Goal: Task Accomplishment & Management: Complete application form

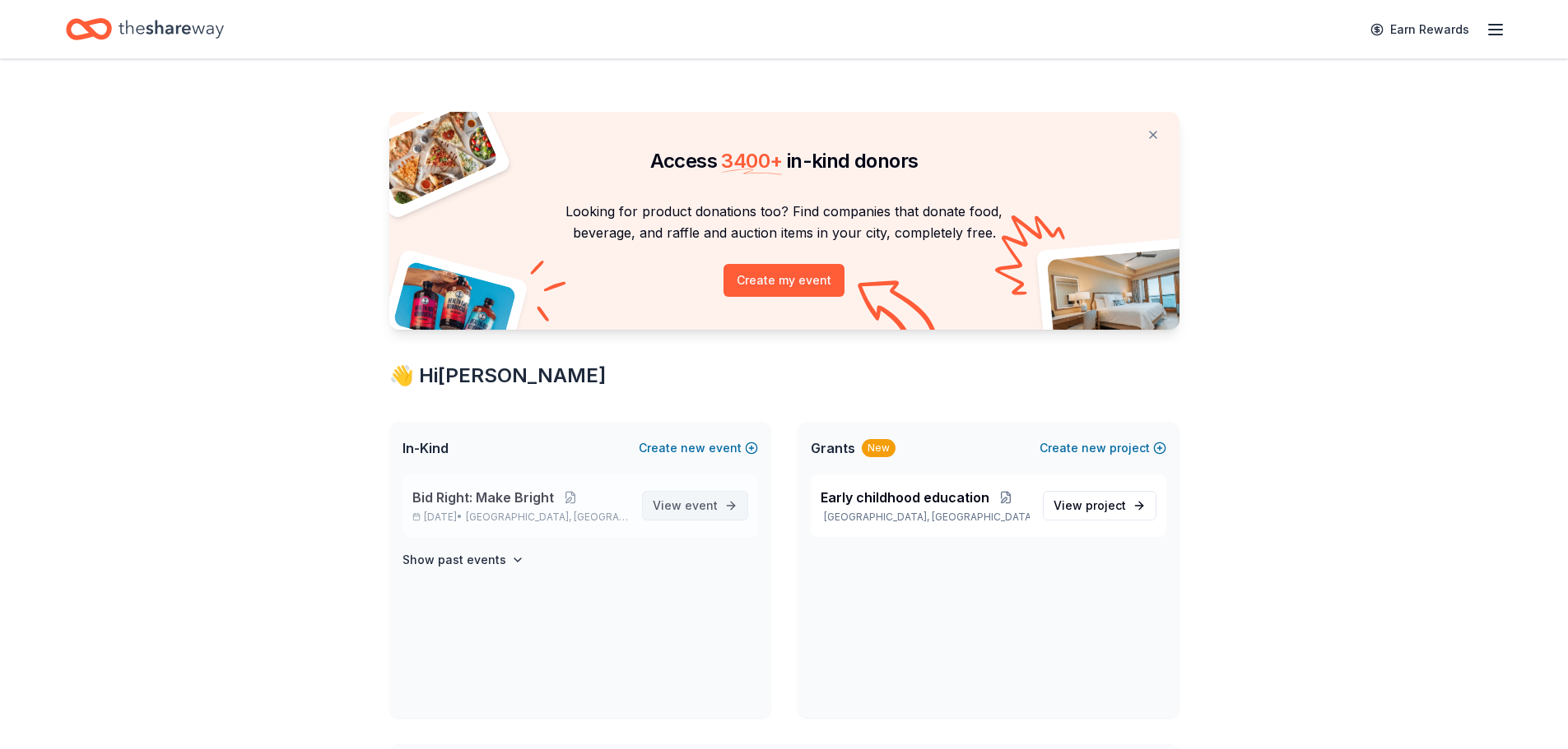
click at [726, 496] on link "View event" at bounding box center [695, 506] width 106 height 30
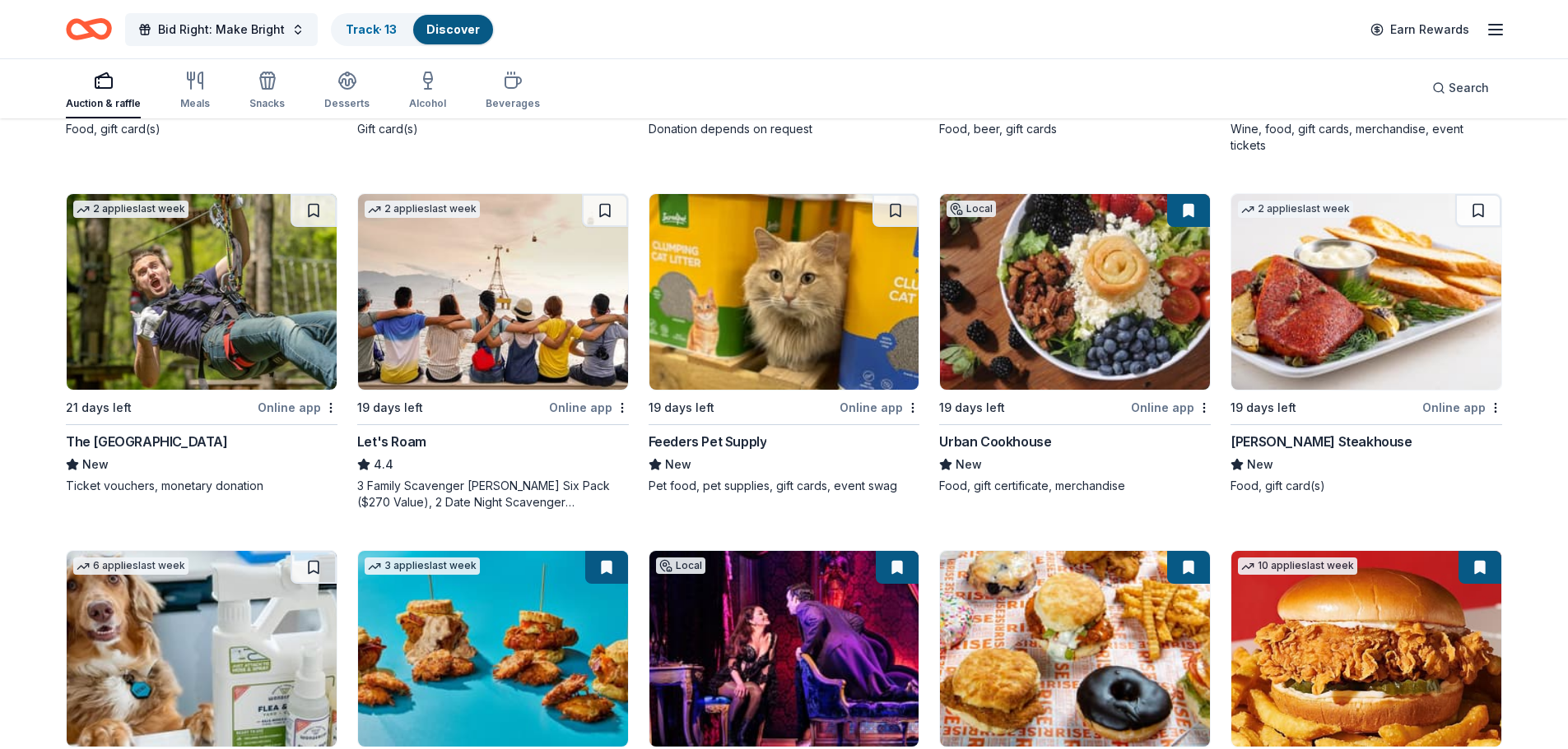
scroll to position [489, 0]
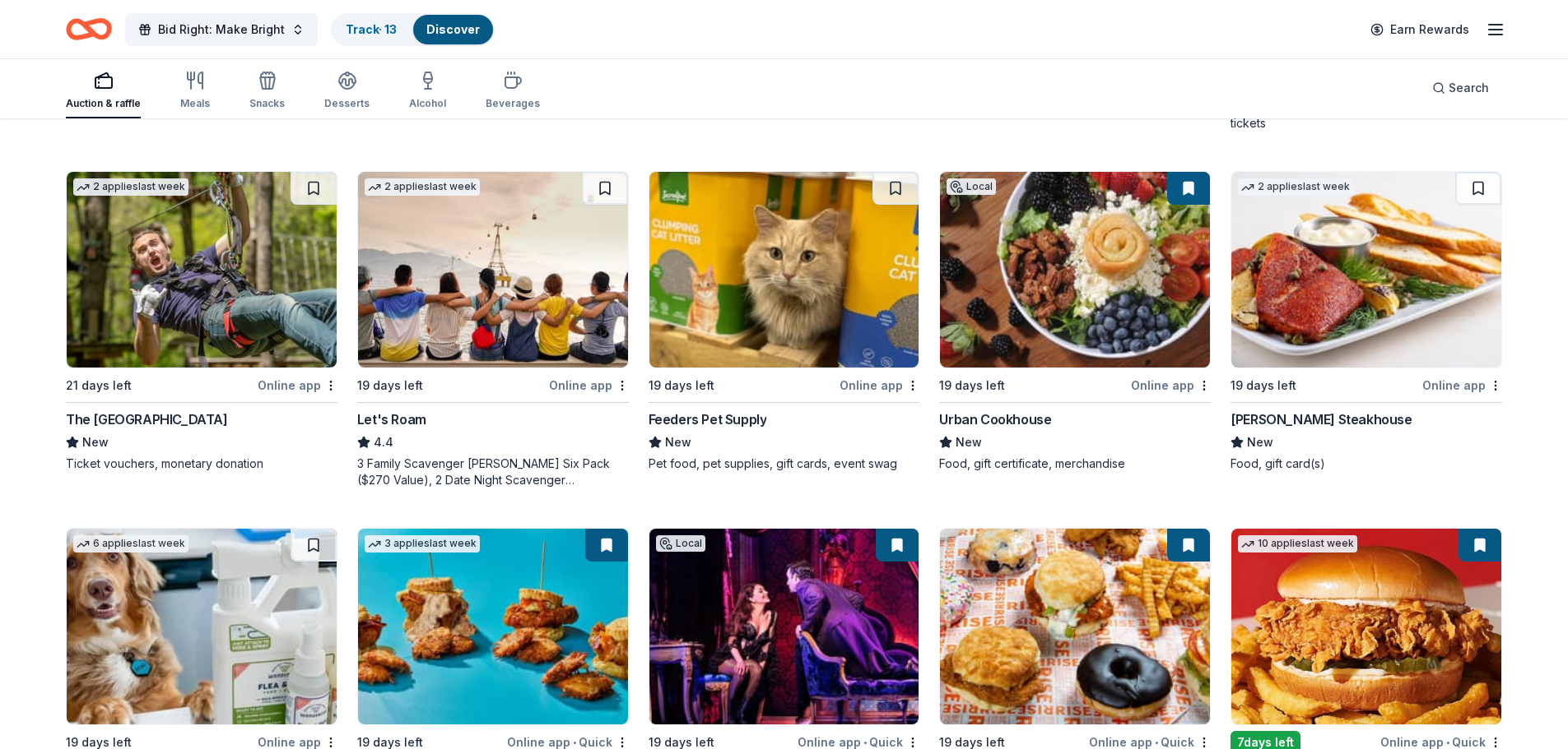
click at [463, 296] on img at bounding box center [492, 270] width 270 height 196
click at [1100, 271] on img at bounding box center [1074, 270] width 270 height 196
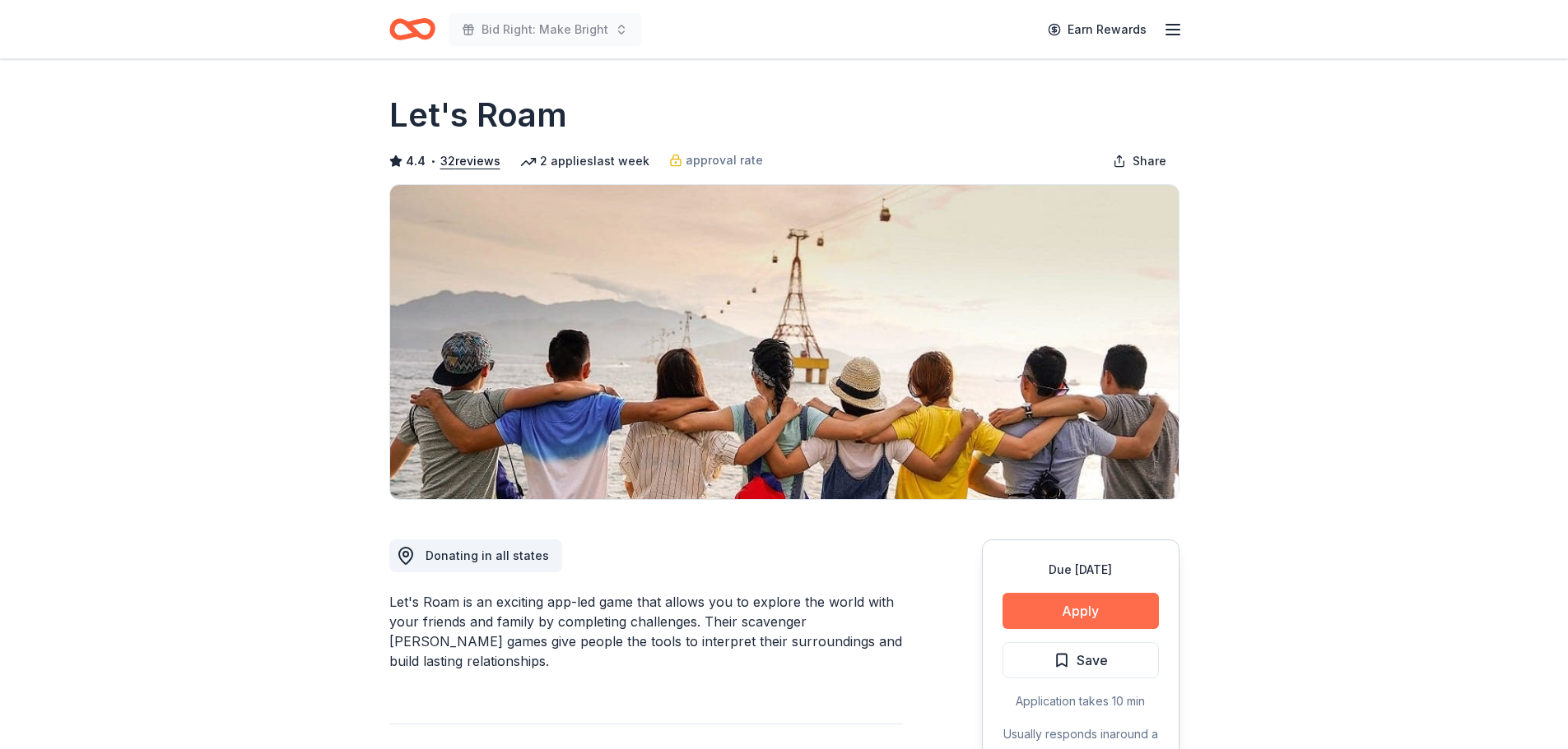
click at [1106, 615] on button "Apply" at bounding box center [1080, 611] width 157 height 36
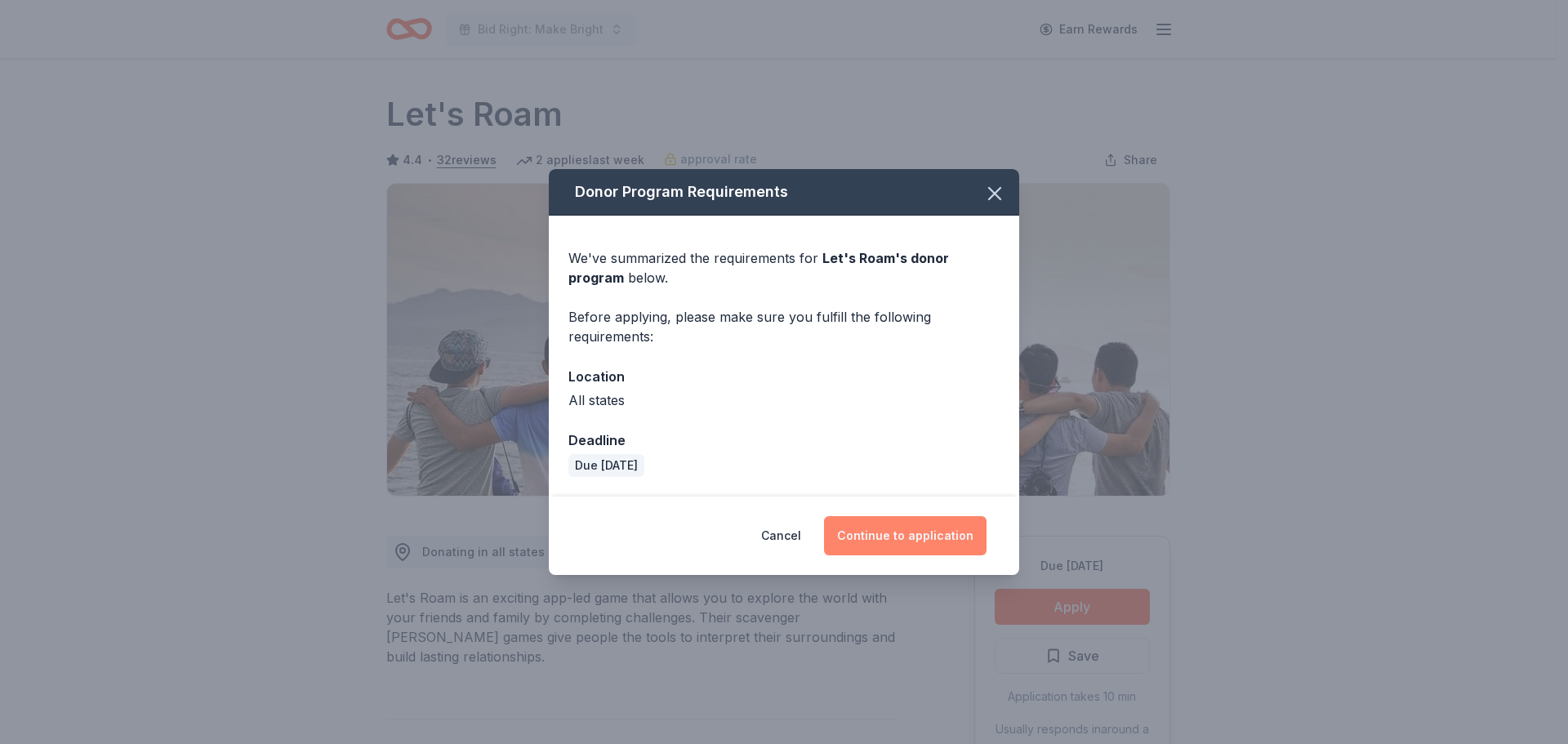
click at [888, 527] on button "Continue to application" at bounding box center [905, 536] width 162 height 39
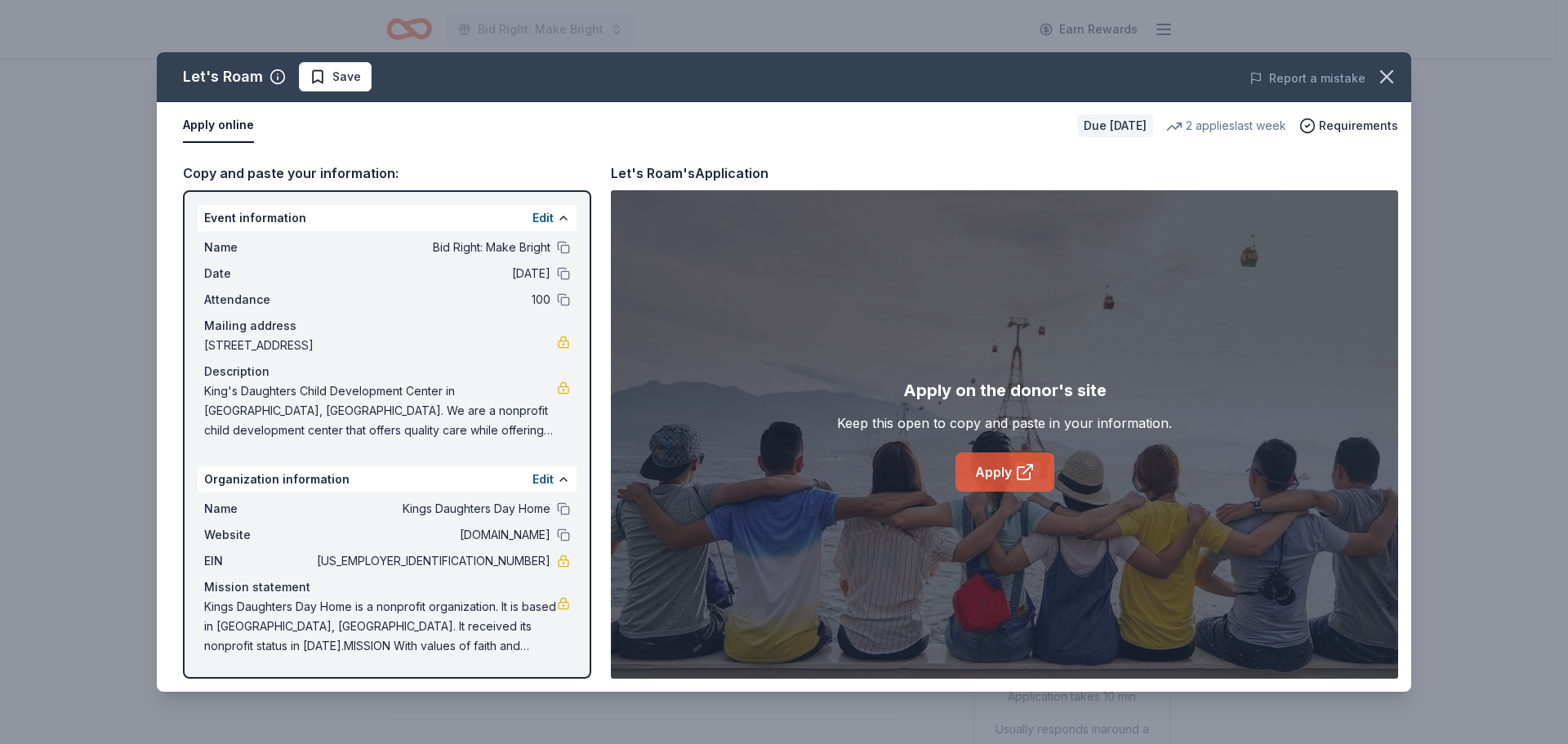
click at [999, 483] on link "Apply" at bounding box center [1005, 472] width 99 height 39
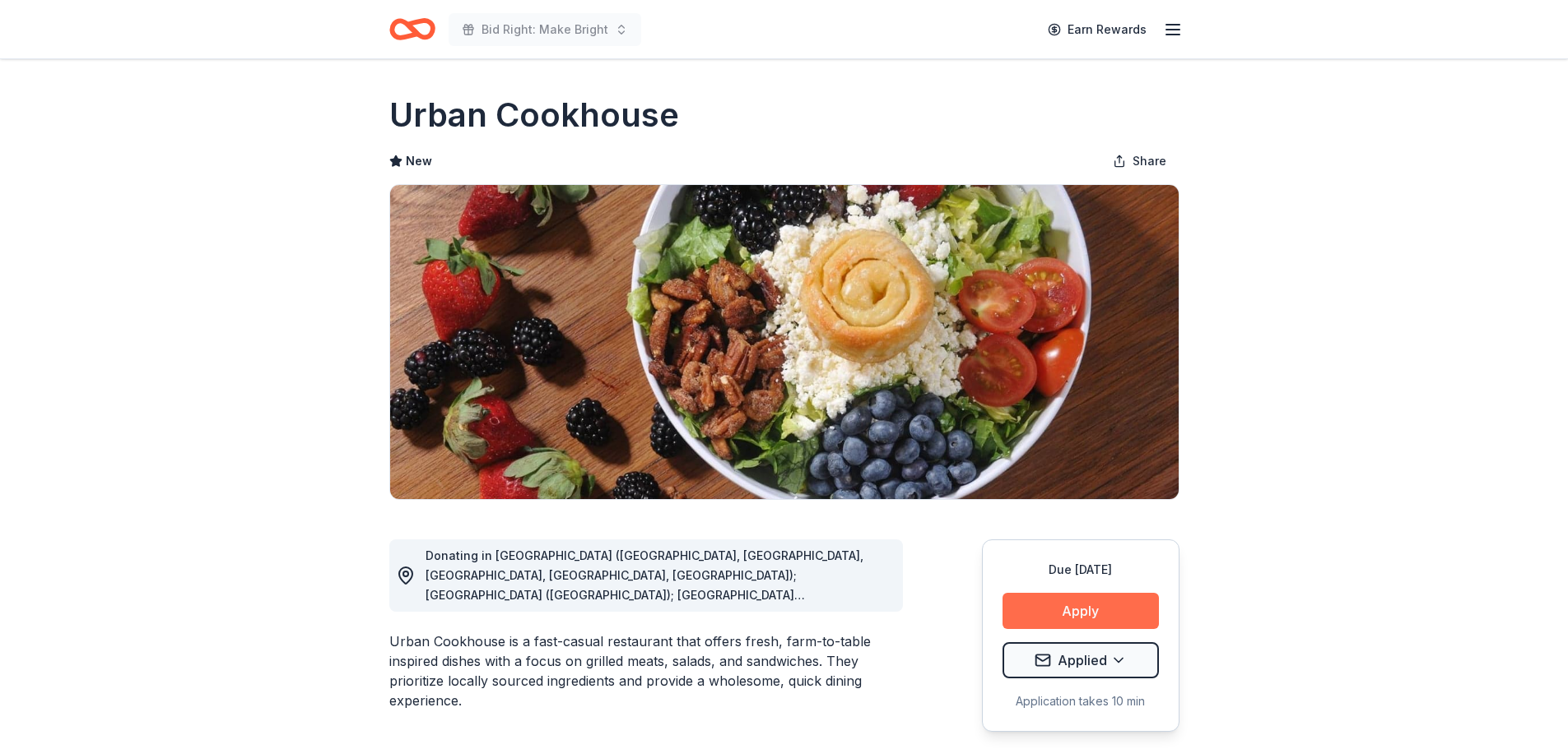
click at [1082, 614] on button "Apply" at bounding box center [1080, 611] width 157 height 36
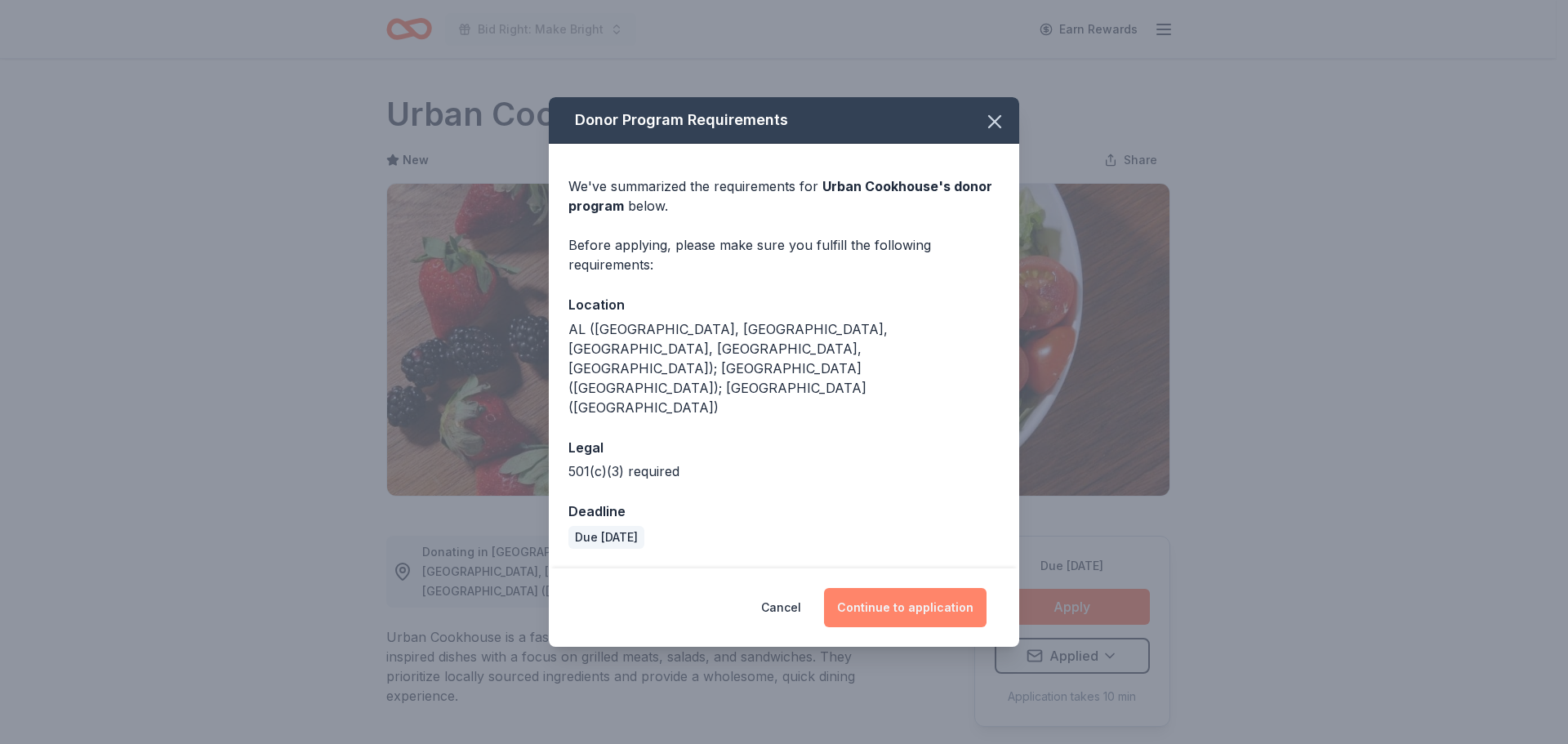
click at [937, 588] on button "Continue to application" at bounding box center [905, 608] width 162 height 39
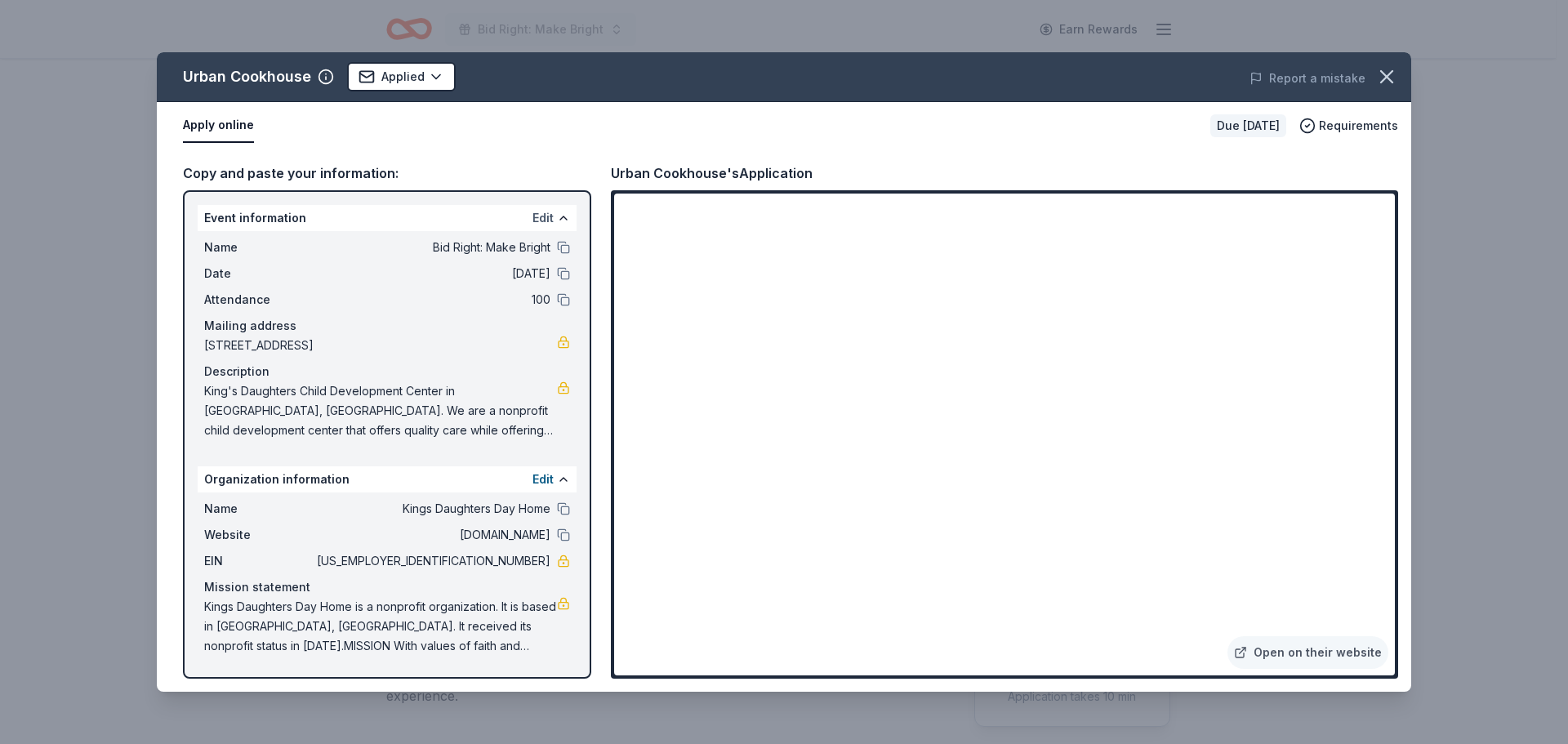
click at [540, 220] on button "Edit" at bounding box center [543, 218] width 21 height 20
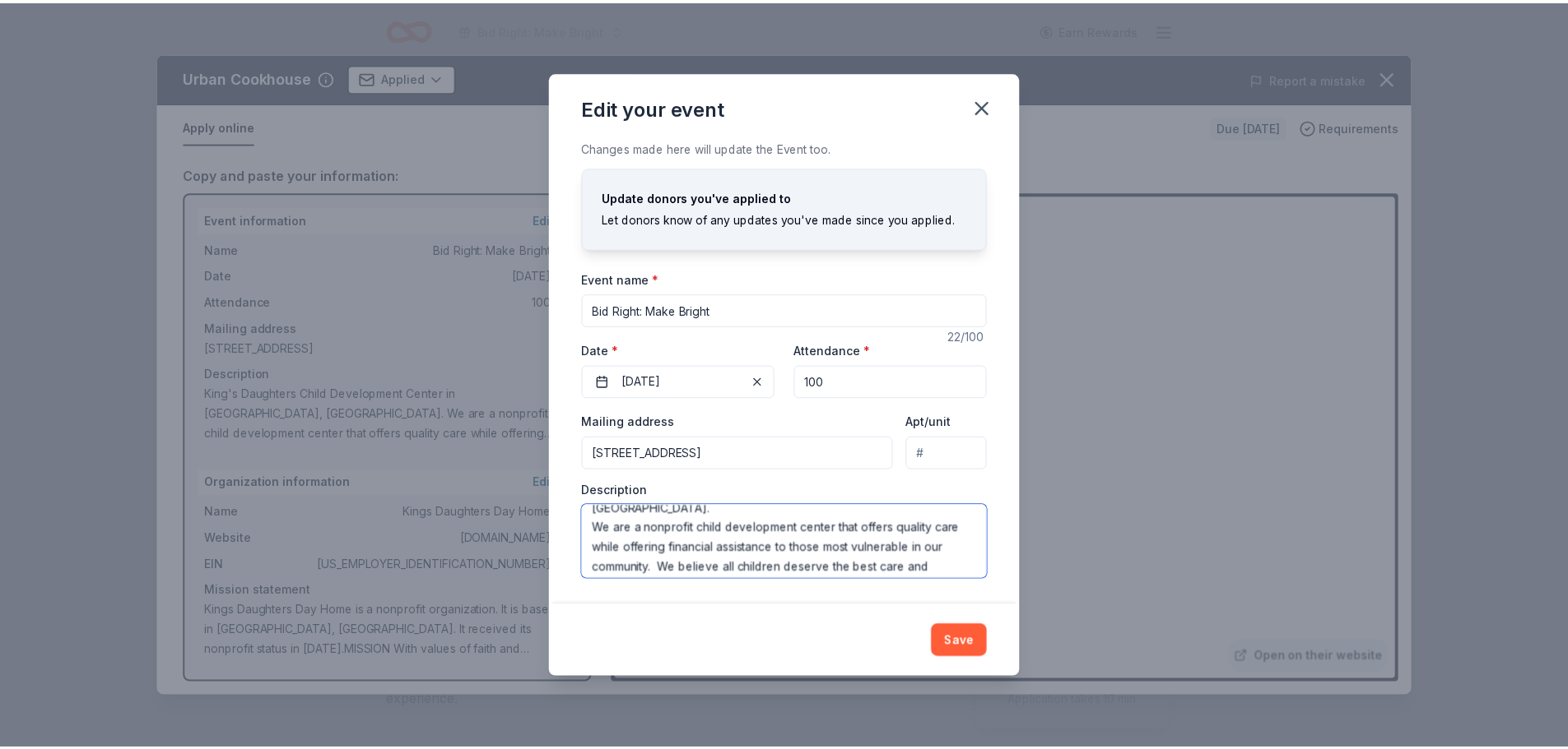
scroll to position [39, 0]
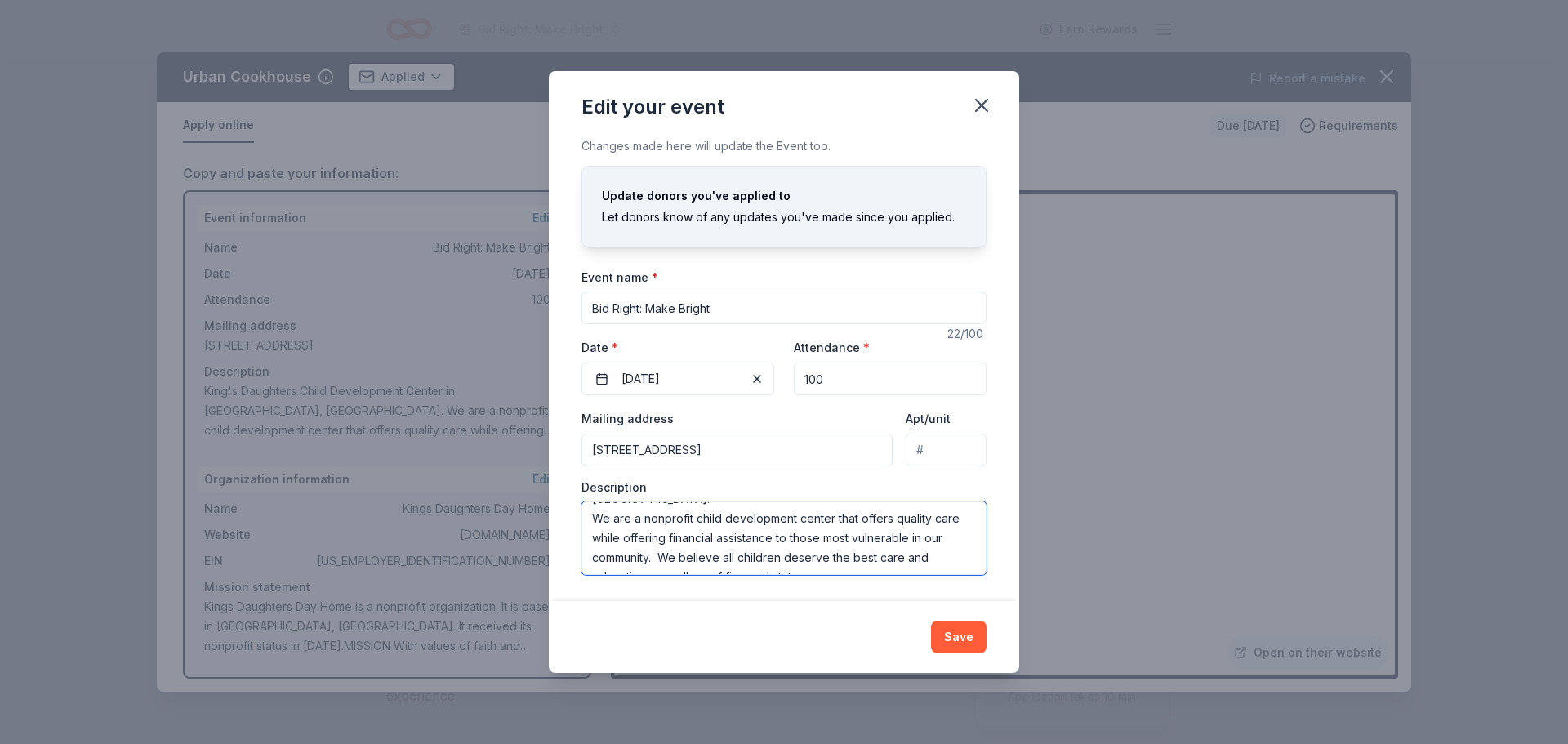
drag, startPoint x: 587, startPoint y: 514, endPoint x: 807, endPoint y: 582, distance: 230.3
click at [807, 582] on div "Changes made here will update the Event too. Update donors you've applied to Le…" at bounding box center [784, 368] width 471 height 465
click at [1185, 327] on div "Edit your event Changes made here will update the Event too. Update donors you'…" at bounding box center [784, 372] width 1568 height 744
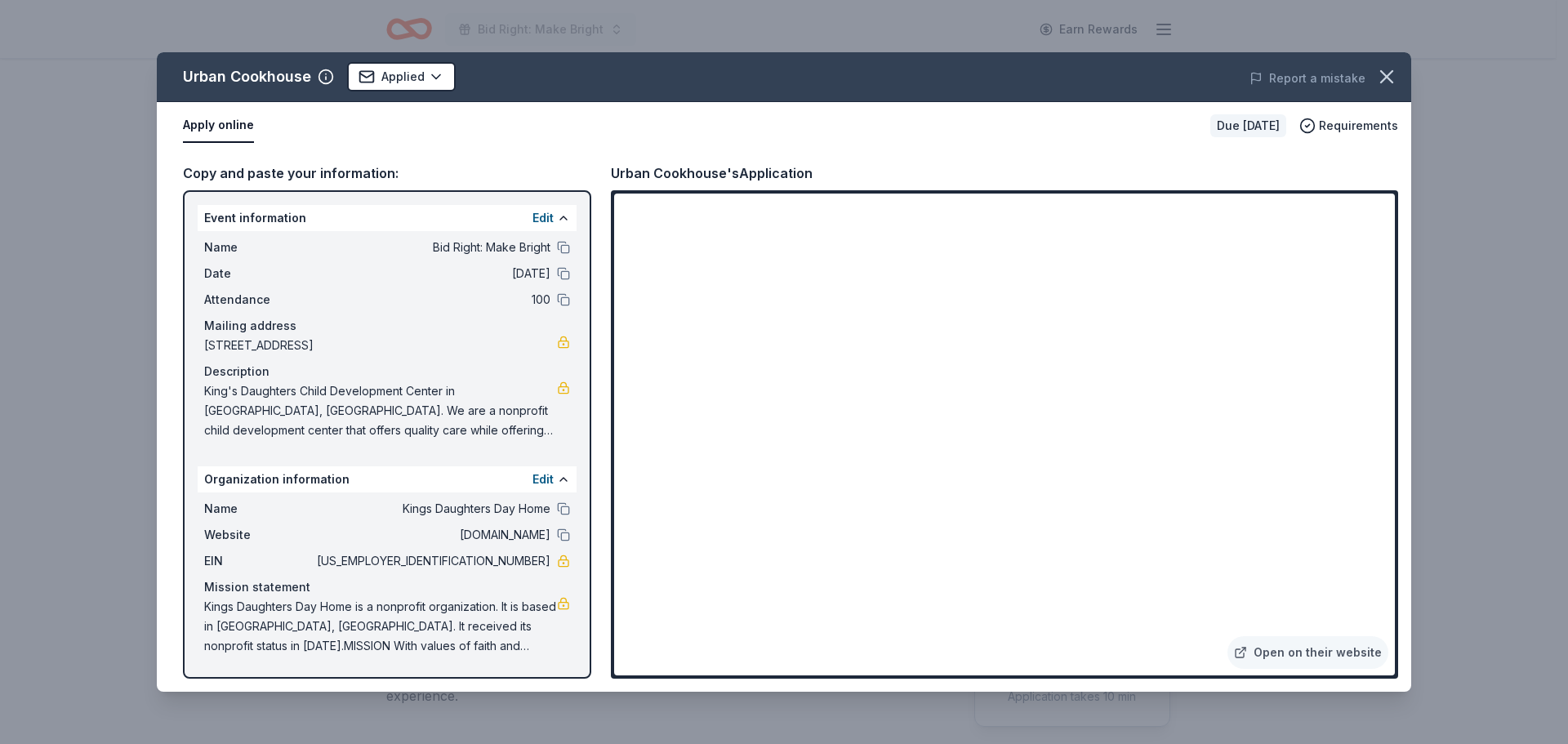
click at [580, 669] on div "Event information Edit Name Bid Right: Make Bright Date 10/01/25 Attendance 100…" at bounding box center [387, 434] width 408 height 489
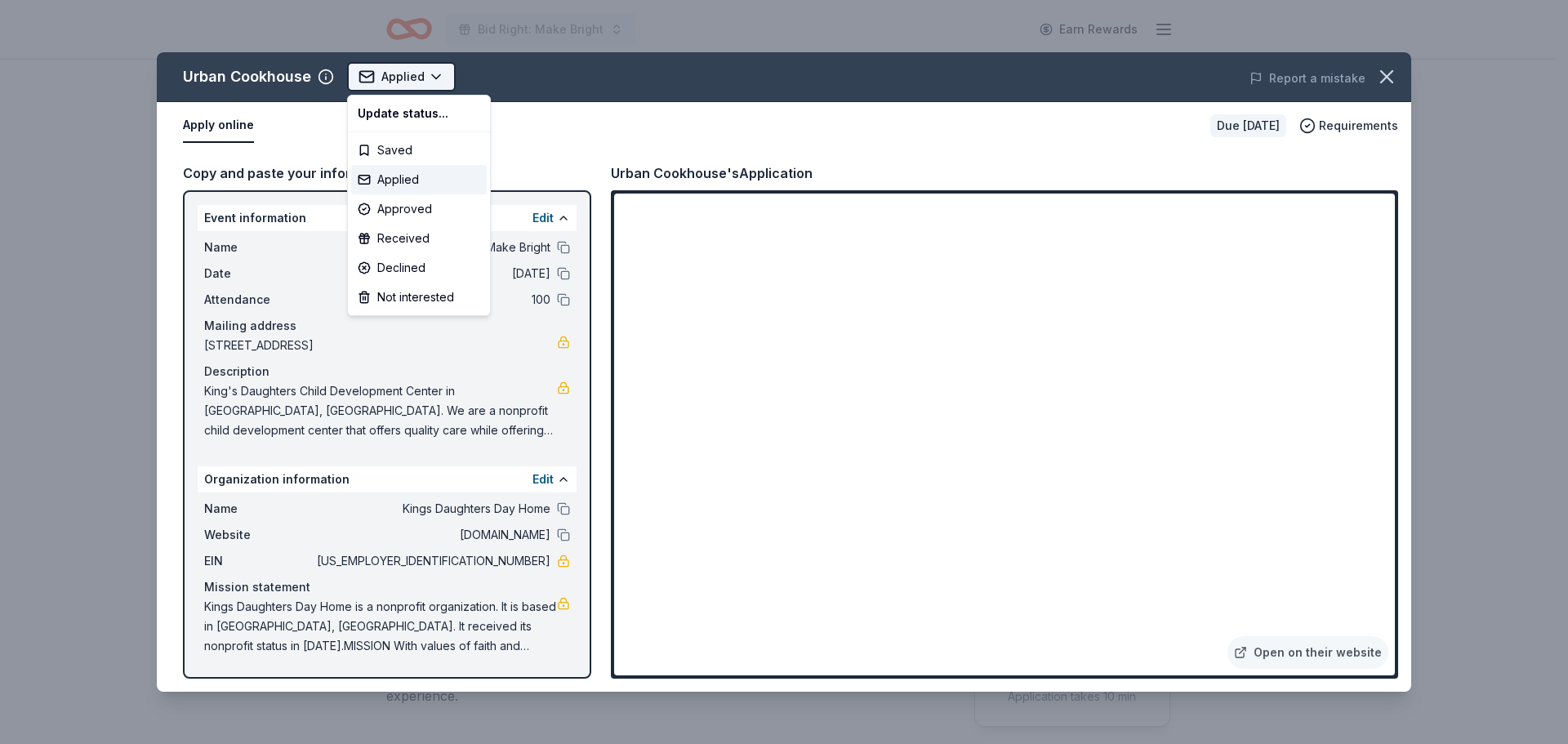
click at [436, 74] on html "Bid Right: Make Bright Earn Rewards Due in 19 days Share Urban Cookhouse New Sh…" at bounding box center [784, 372] width 1568 height 744
click at [428, 183] on div "Applied" at bounding box center [419, 179] width 136 height 30
click at [439, 73] on html "Bid Right: Make Bright Earn Rewards Due in 19 days Share Urban Cookhouse New Sh…" at bounding box center [784, 372] width 1568 height 744
click at [672, 103] on html "Bid Right: Make Bright Earn Rewards Due in 19 days Share Urban Cookhouse New Sh…" at bounding box center [784, 372] width 1568 height 744
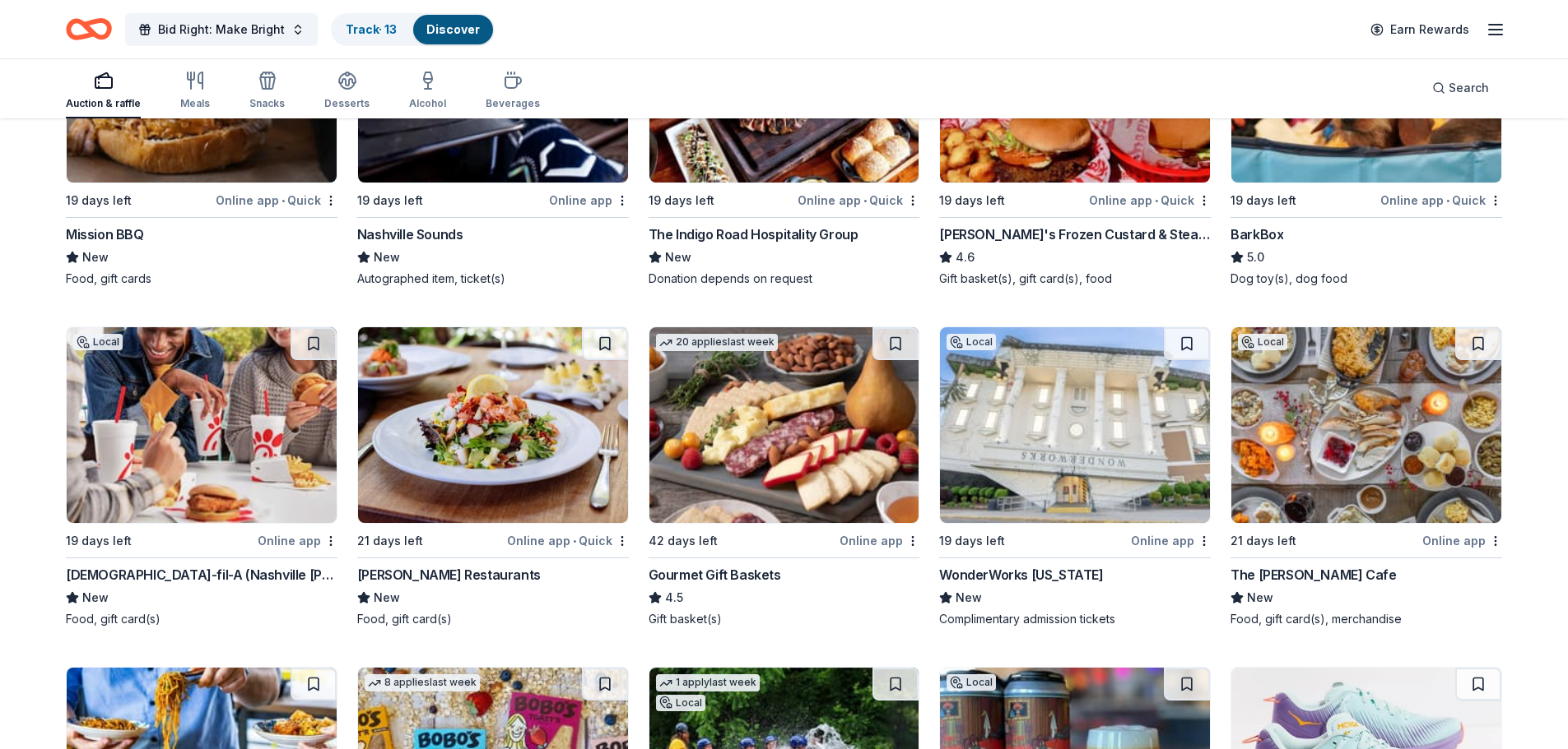
scroll to position [1424, 0]
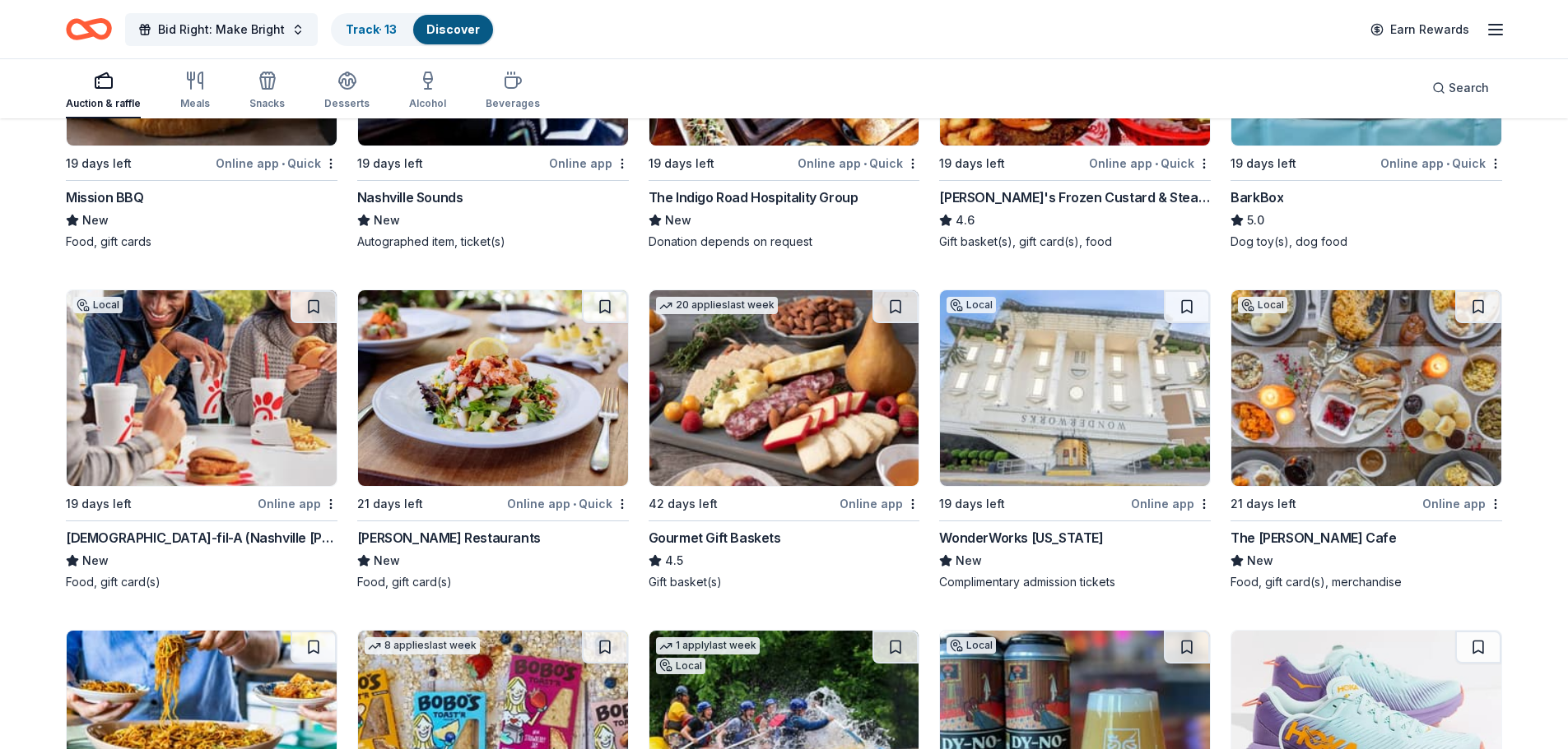
click at [753, 407] on img at bounding box center [784, 388] width 270 height 196
click at [1017, 352] on img at bounding box center [1074, 388] width 270 height 196
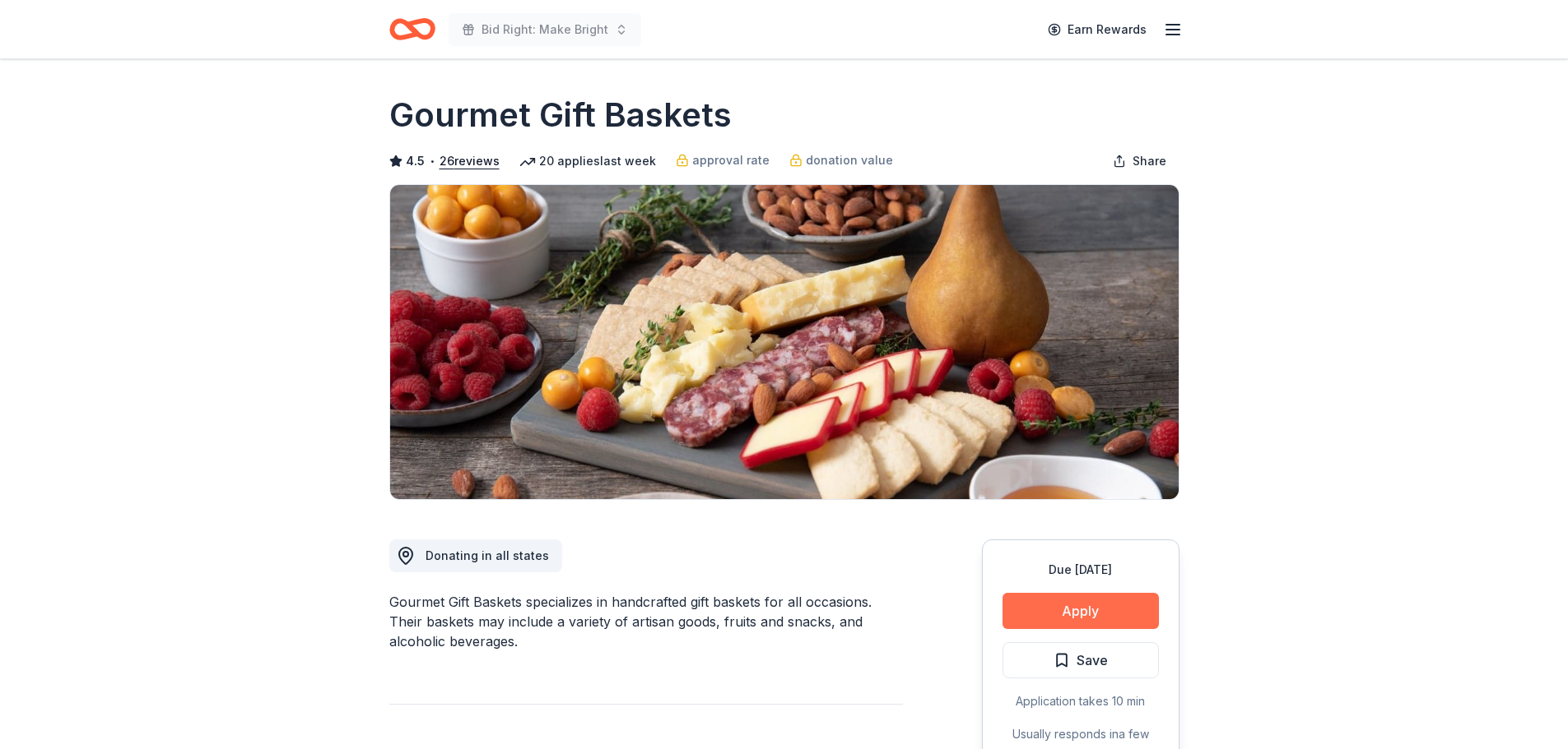
click at [1079, 609] on button "Apply" at bounding box center [1080, 611] width 157 height 36
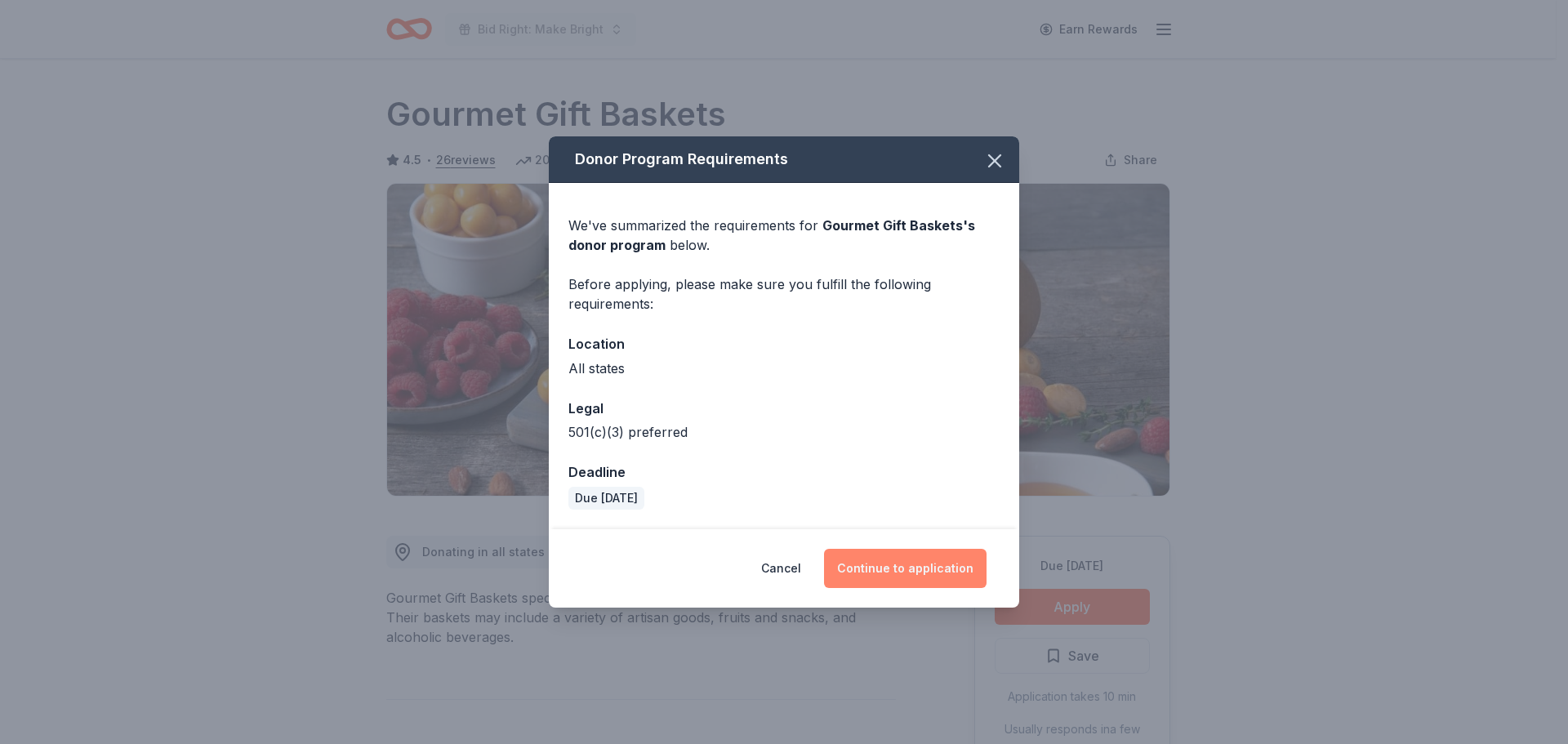
click at [912, 566] on button "Continue to application" at bounding box center [905, 569] width 162 height 39
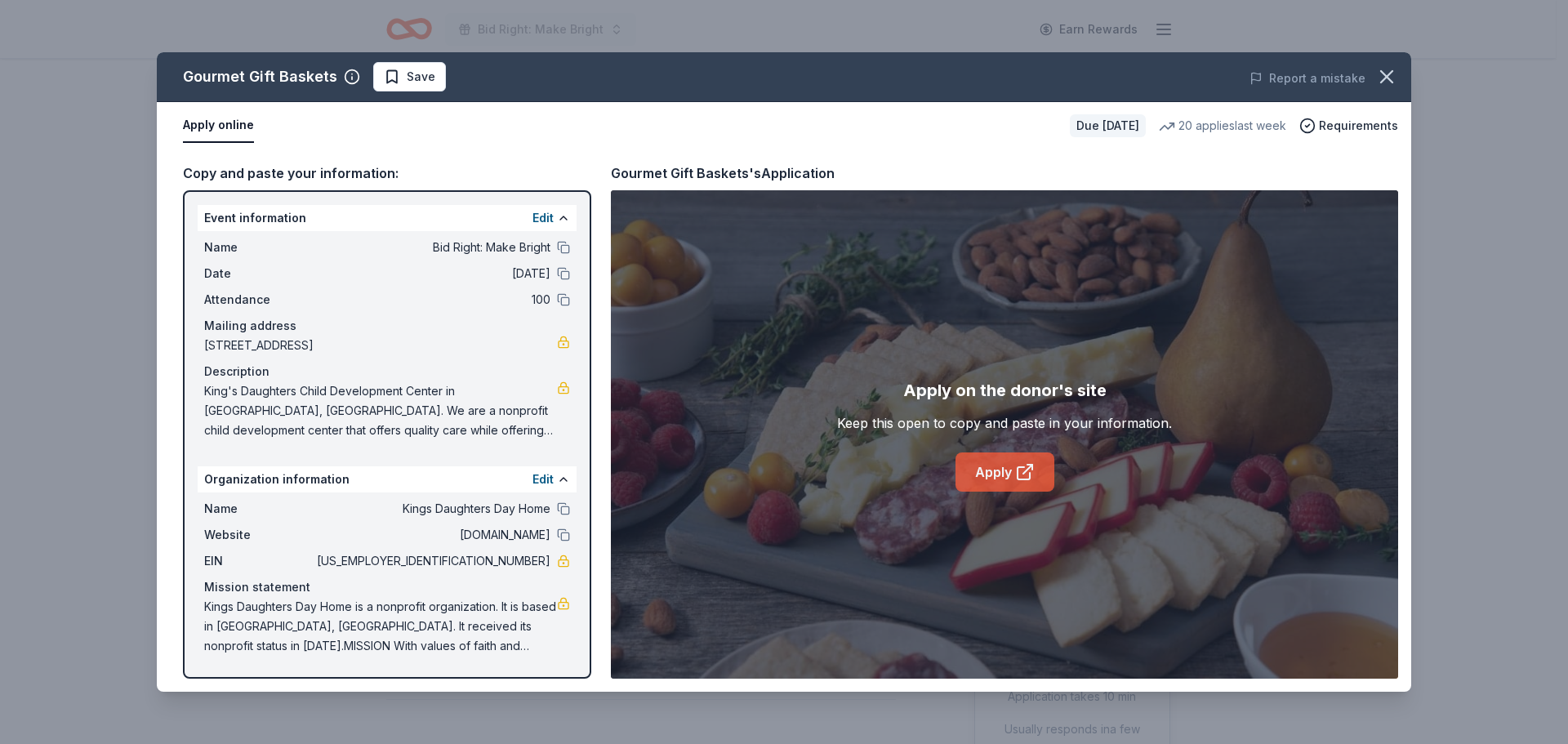
click at [975, 478] on link "Apply" at bounding box center [1005, 472] width 99 height 39
click at [407, 83] on span "Save" at bounding box center [422, 77] width 29 height 20
click at [452, 78] on html "Bid Right: Make Bright Earn Rewards Due in 42 days Share Gourmet Gift Baskets 4…" at bounding box center [784, 372] width 1568 height 744
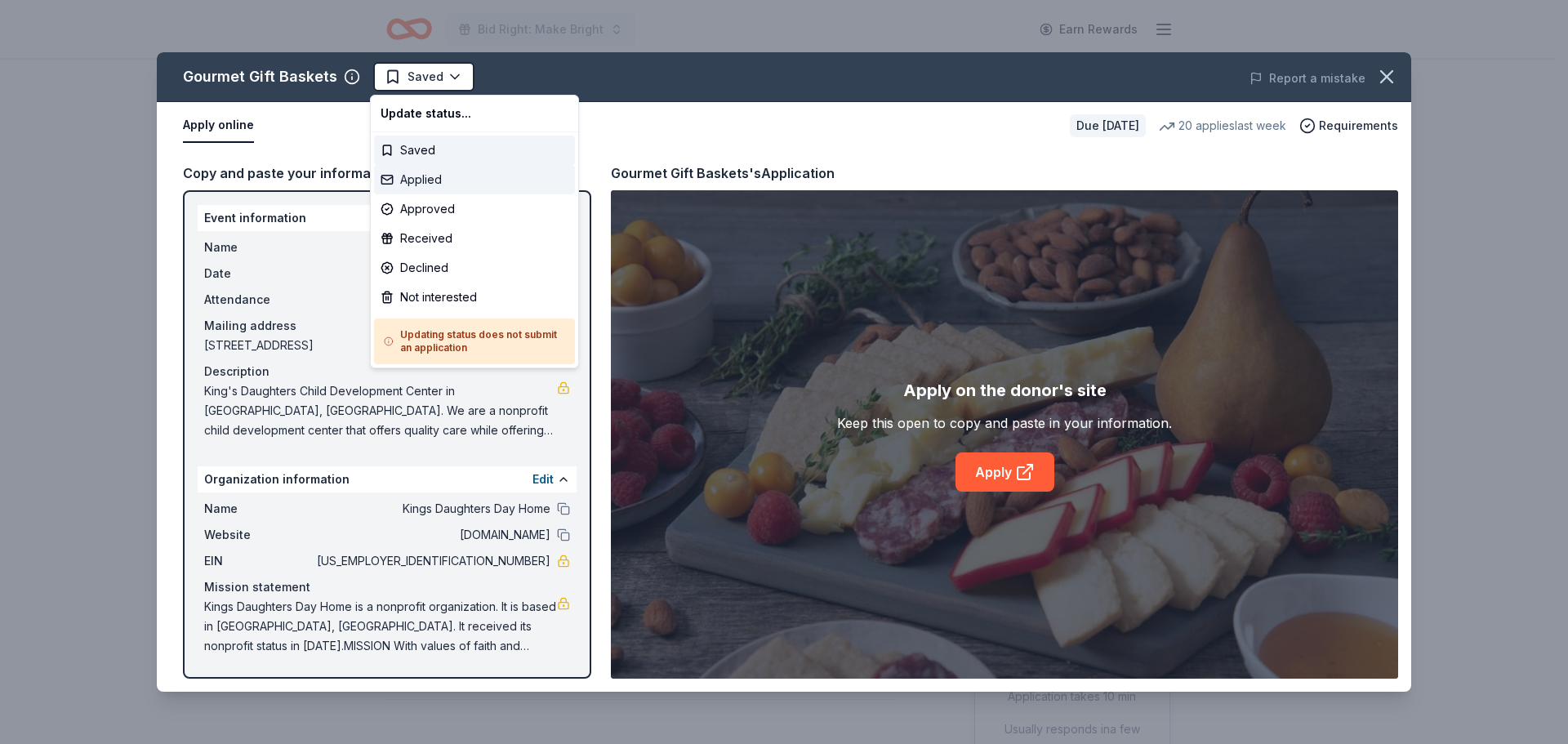
click at [446, 178] on div "Applied" at bounding box center [474, 179] width 201 height 30
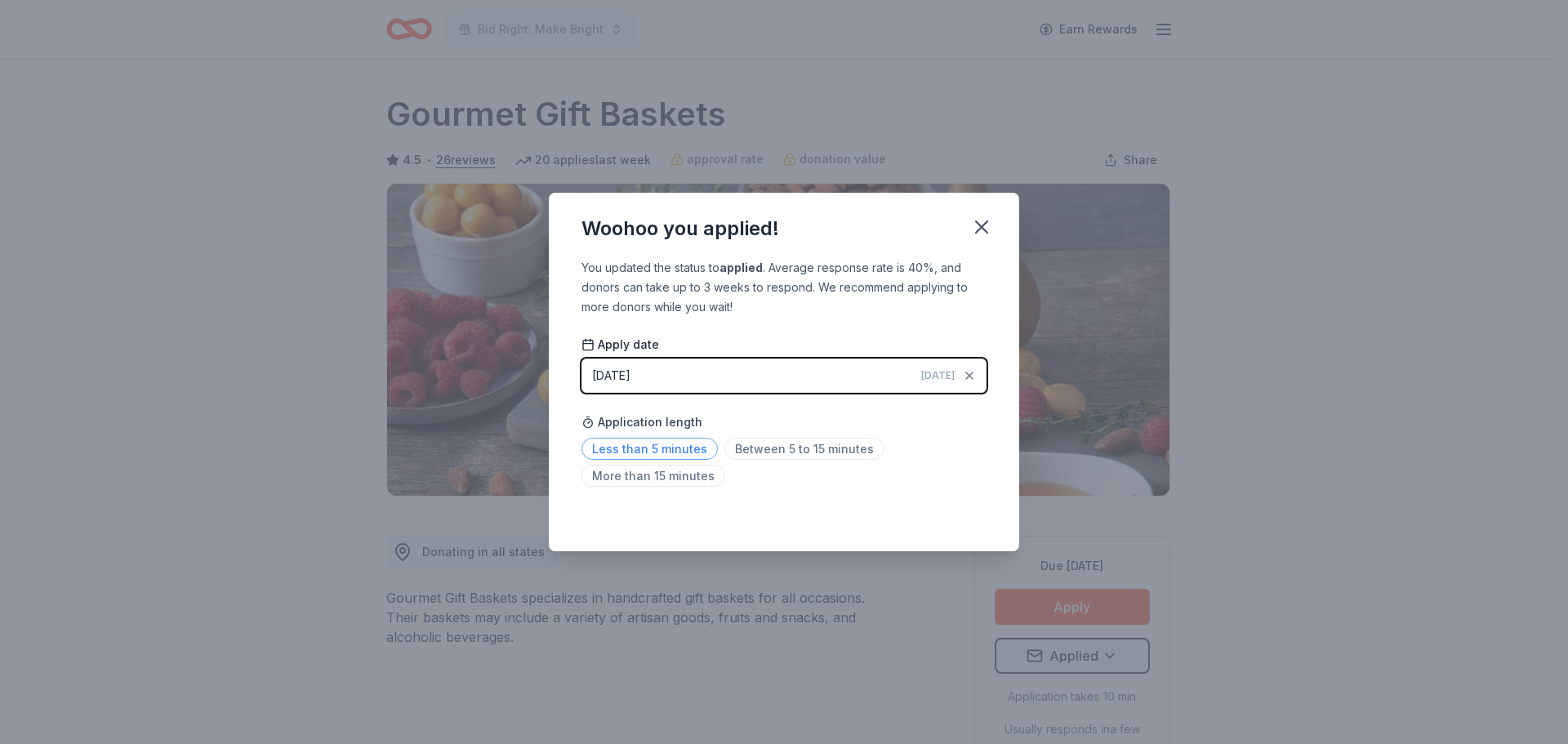
click at [649, 455] on span "Less than 5 minutes" at bounding box center [649, 449] width 136 height 22
click at [987, 228] on icon "button" at bounding box center [982, 227] width 23 height 23
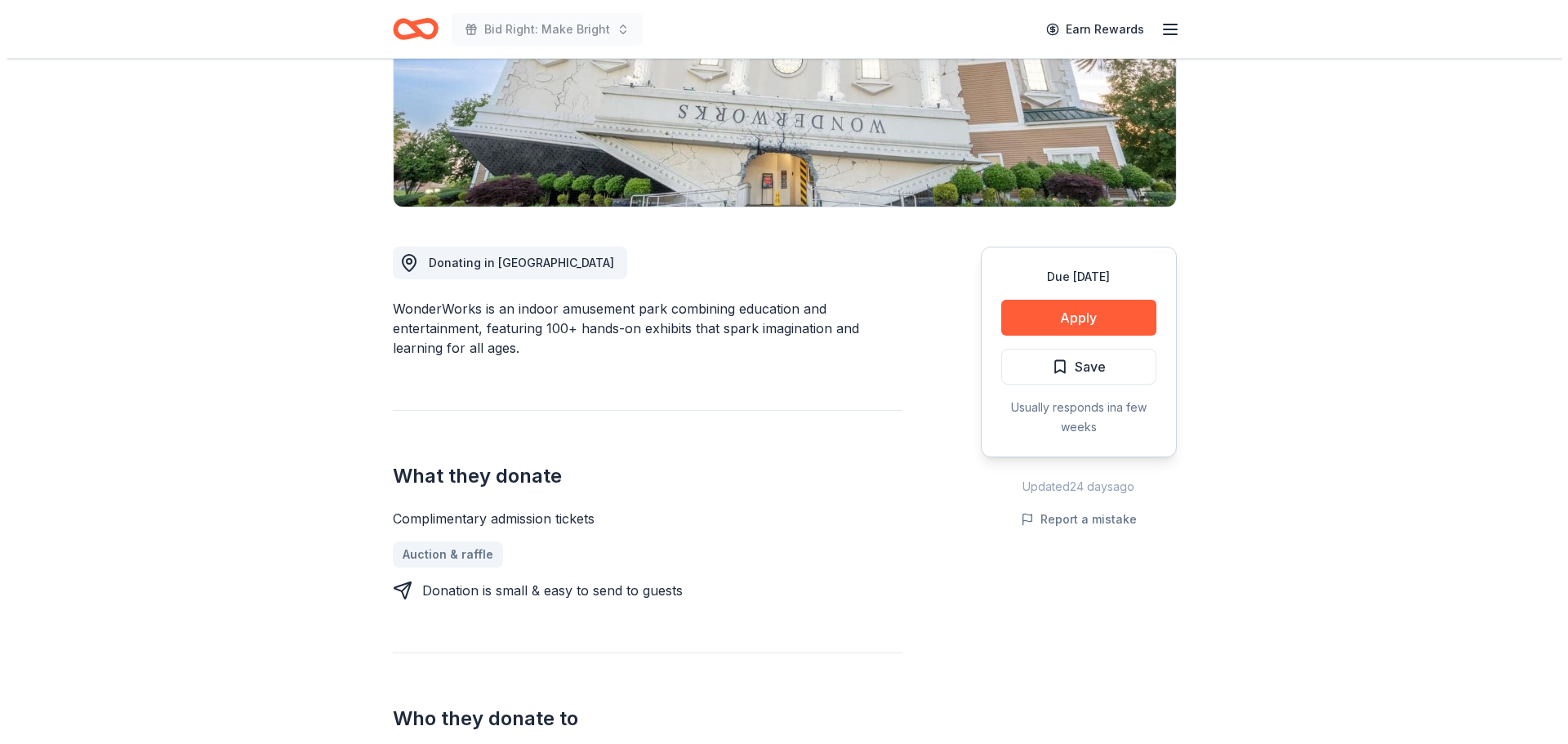
scroll to position [338, 0]
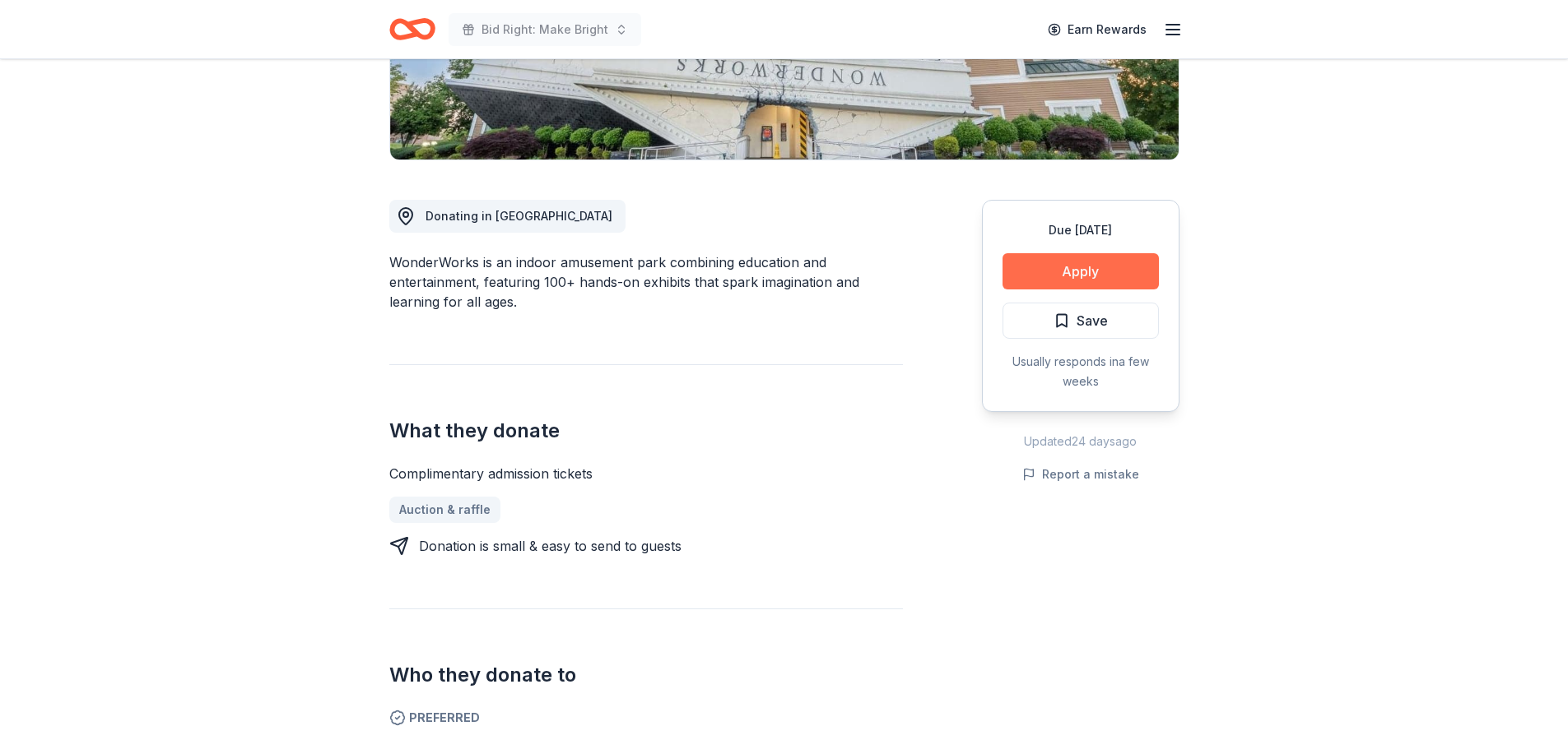
click at [1084, 273] on button "Apply" at bounding box center [1080, 271] width 157 height 36
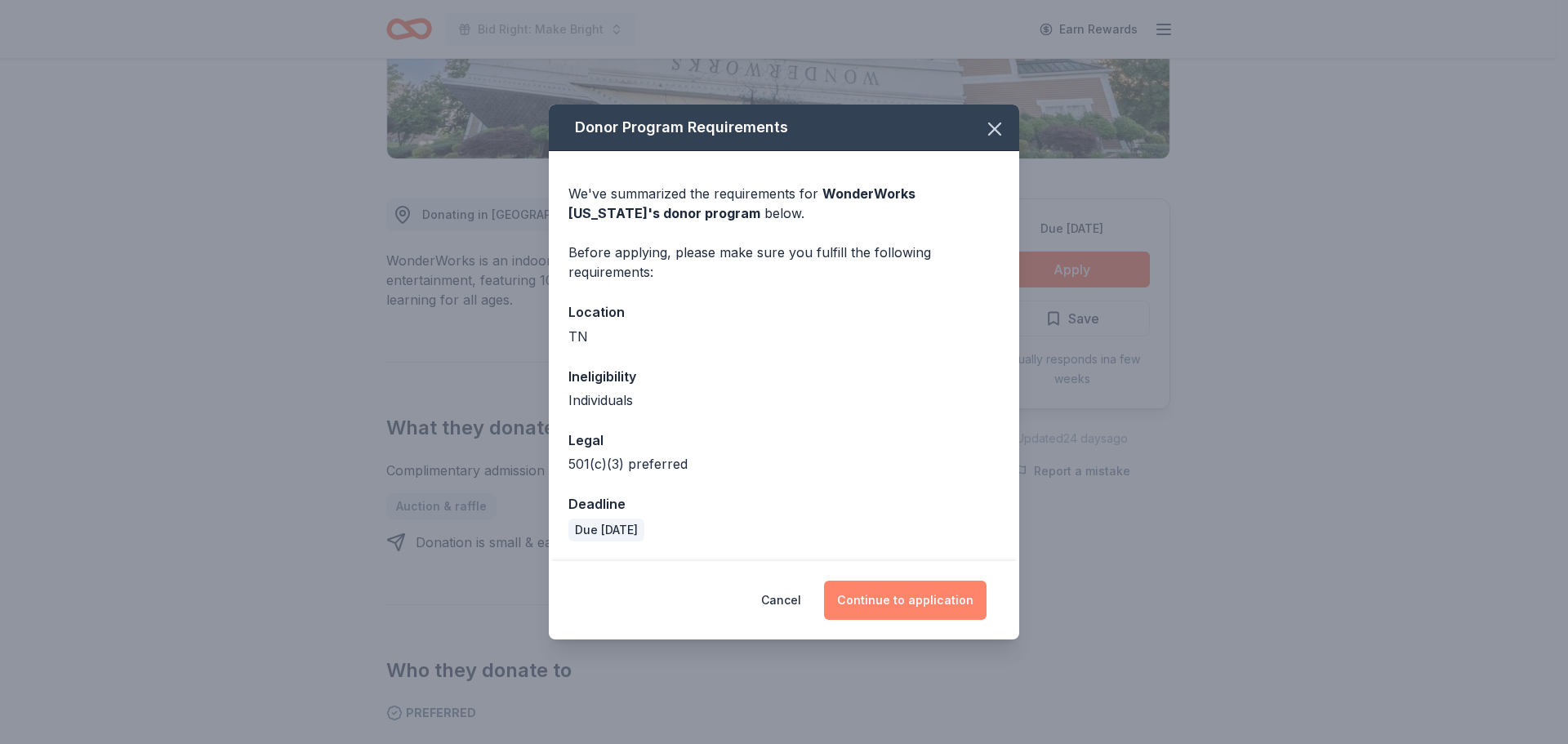
click at [926, 595] on button "Continue to application" at bounding box center [905, 600] width 162 height 39
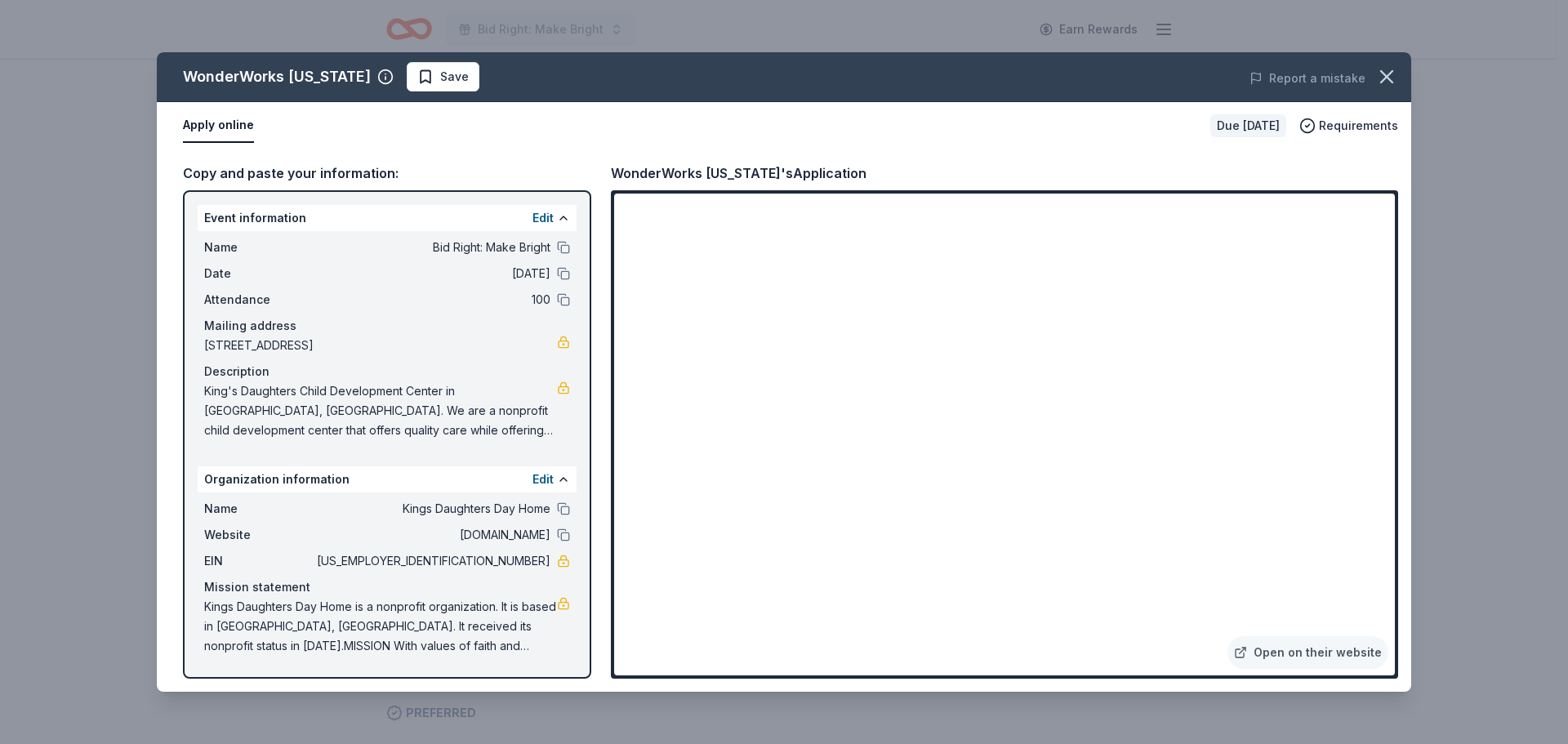
drag, startPoint x: 1395, startPoint y: 569, endPoint x: 1395, endPoint y: 577, distance: 8.0
click at [1395, 577] on div "Open on their website" at bounding box center [1005, 434] width 787 height 489
